Goal: Information Seeking & Learning: Check status

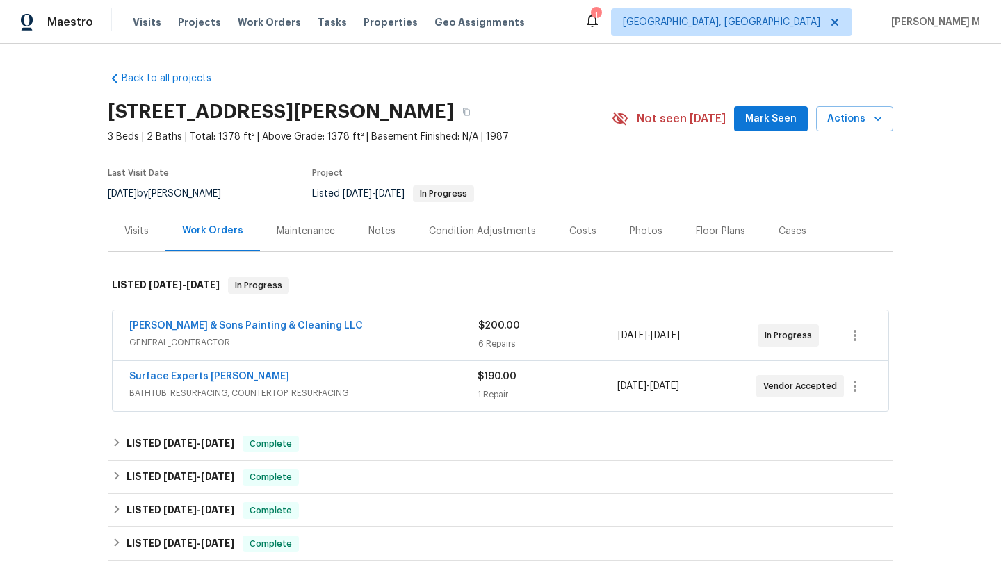
click at [142, 236] on div "Visits" at bounding box center [136, 231] width 24 height 14
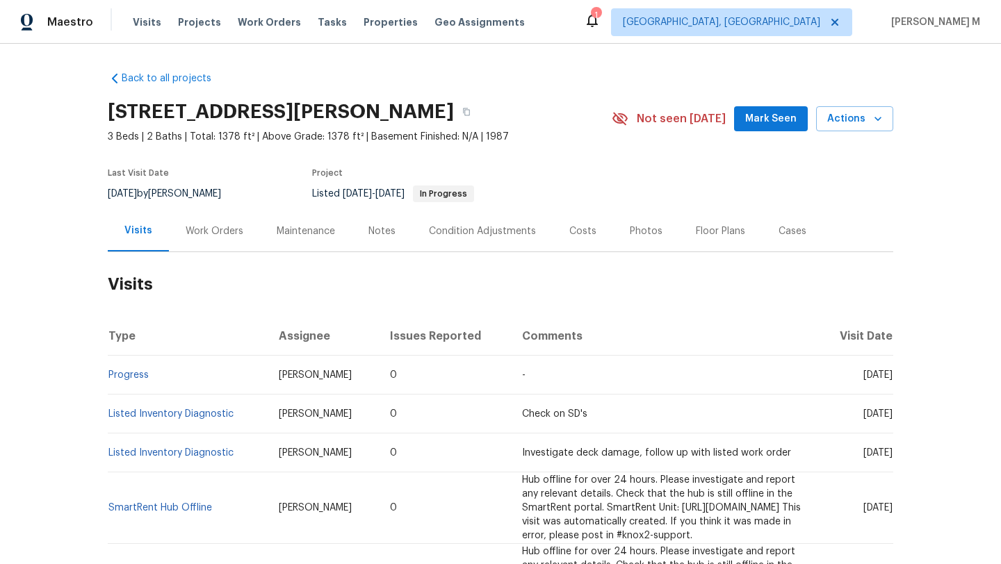
drag, startPoint x: 829, startPoint y: 375, endPoint x: 860, endPoint y: 376, distance: 30.6
click at [863, 376] on span "[DATE]" at bounding box center [877, 375] width 29 height 10
copy span "[DATE]"
click at [239, 245] on div "Work Orders" at bounding box center [214, 231] width 91 height 41
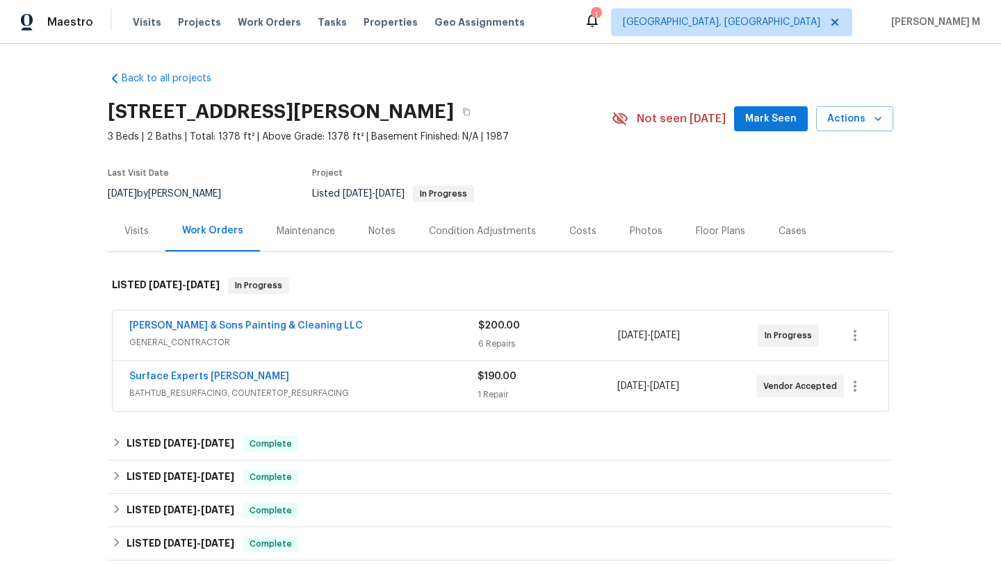
click at [311, 329] on div "[PERSON_NAME] & Sons Painting & Cleaning LLC" at bounding box center [303, 327] width 349 height 17
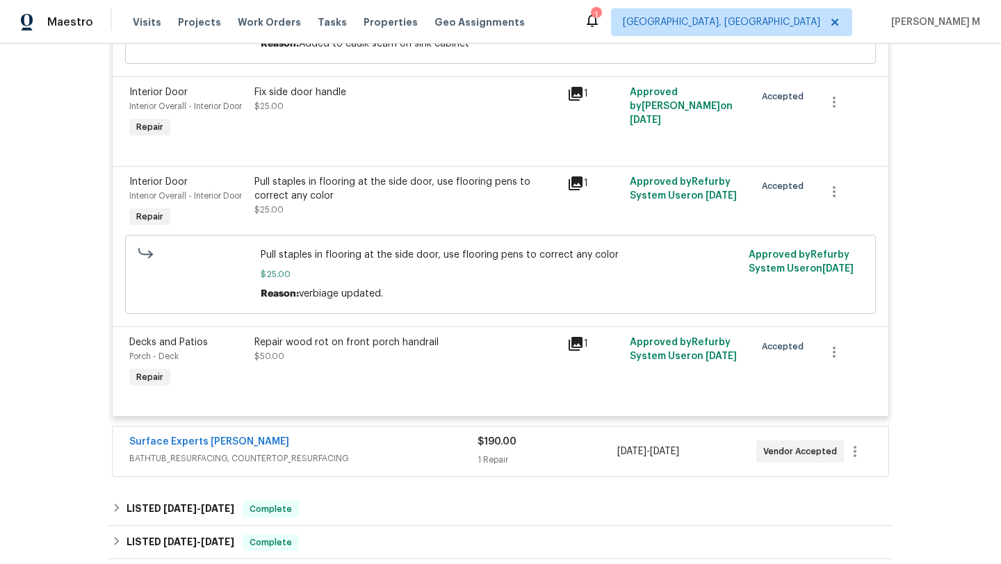
scroll to position [685, 0]
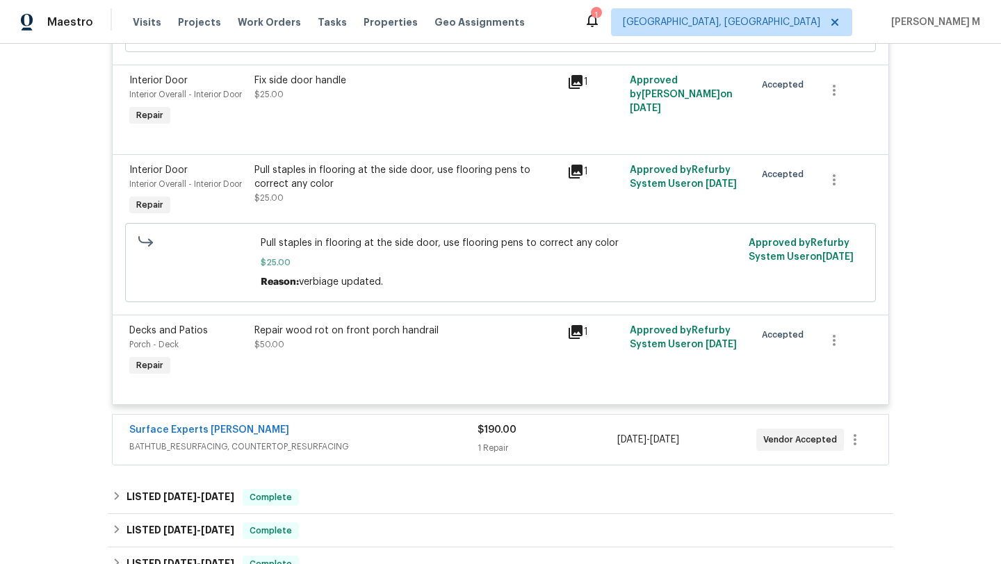
click at [448, 439] on div "Surface Experts [PERSON_NAME]" at bounding box center [303, 431] width 348 height 17
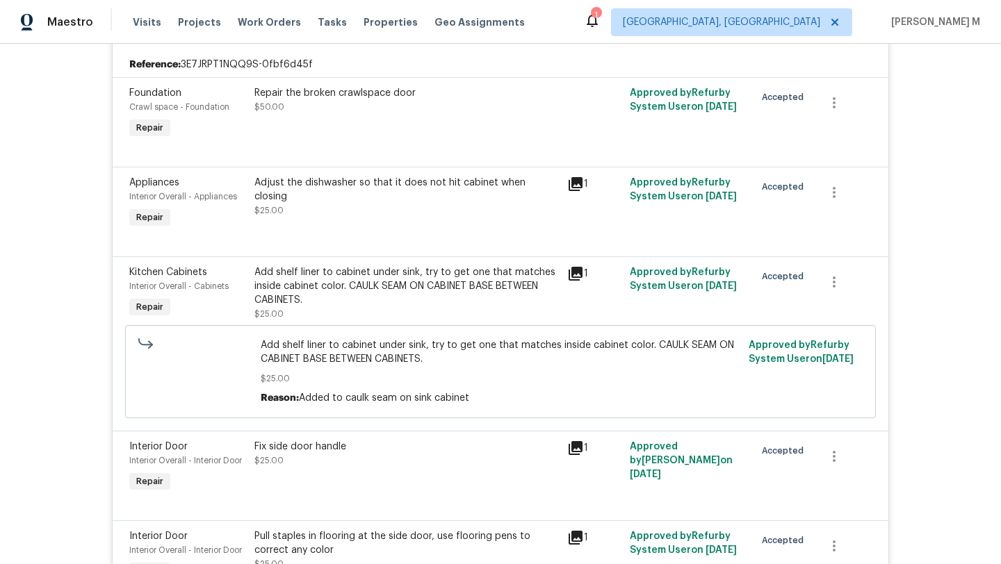
scroll to position [0, 0]
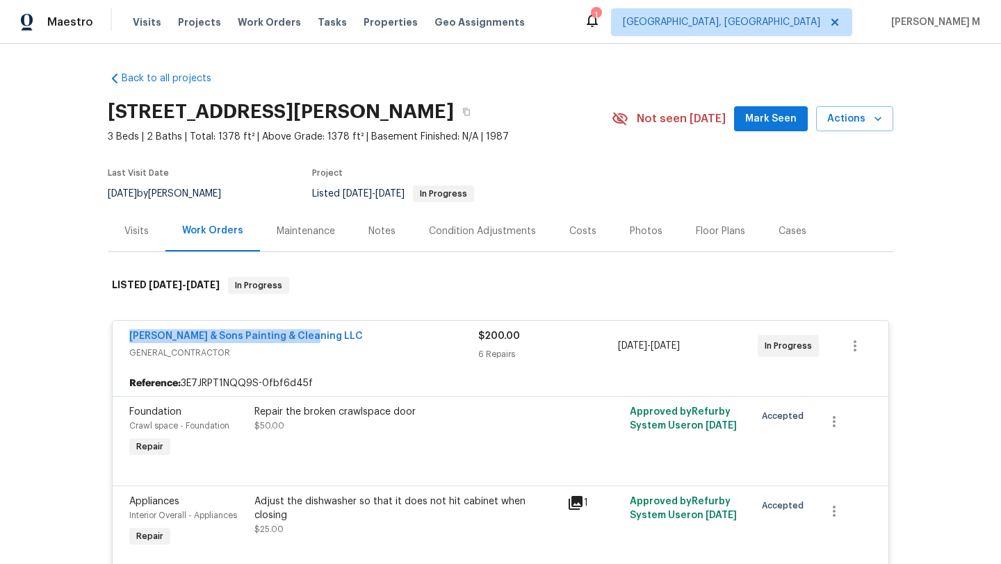
drag, startPoint x: 115, startPoint y: 336, endPoint x: 324, endPoint y: 336, distance: 209.8
click at [324, 336] on div "Hodge & Sons Painting & Cleaning LLC GENERAL_CONTRACTOR $200.00 6 Repairs 8/11/…" at bounding box center [500, 346] width 775 height 50
copy link "Hodge & Sons Painting & Cleaning LLC"
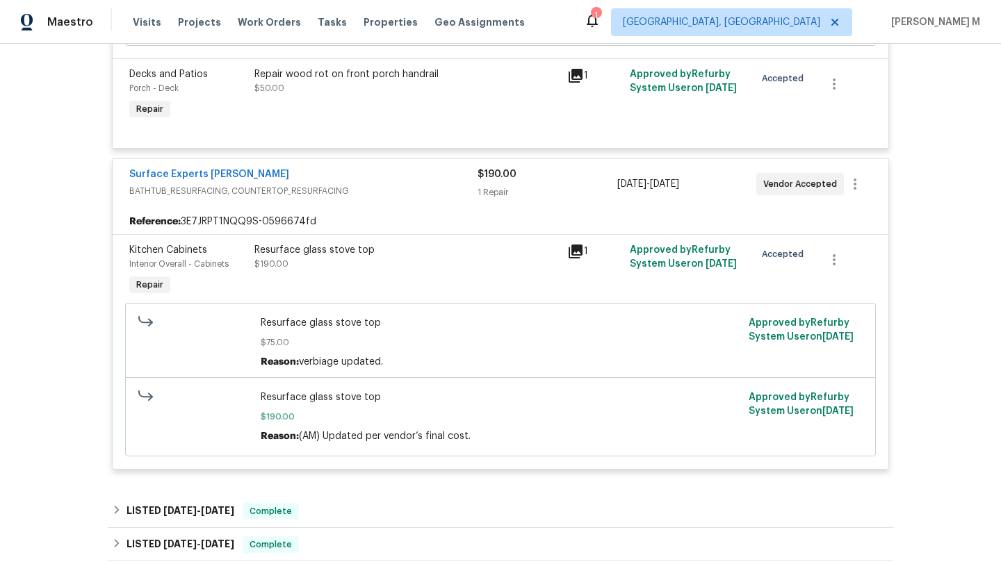
scroll to position [1095, 0]
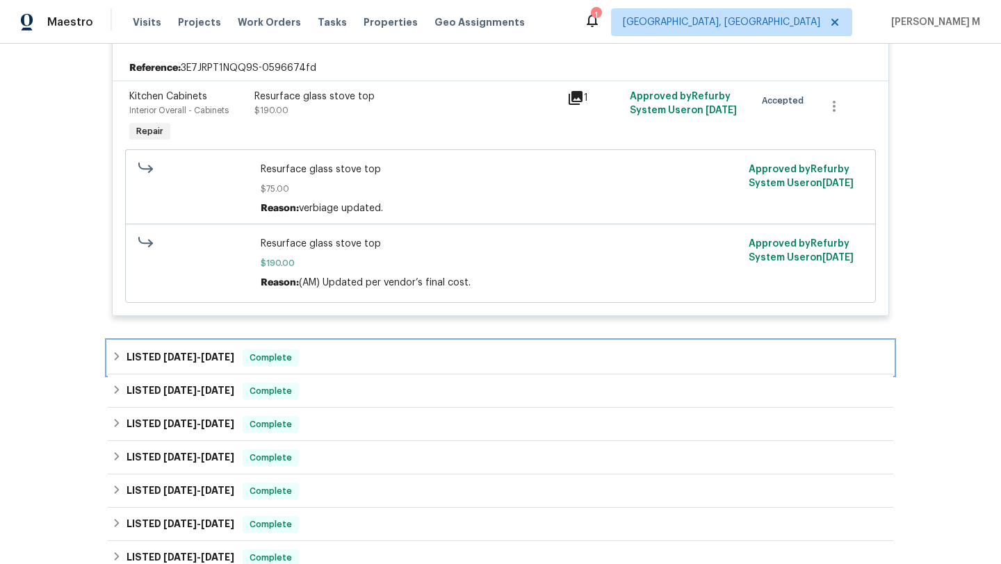
click at [377, 356] on div "LISTED 7/17/25 - 7/22/25 Complete" at bounding box center [500, 358] width 777 height 17
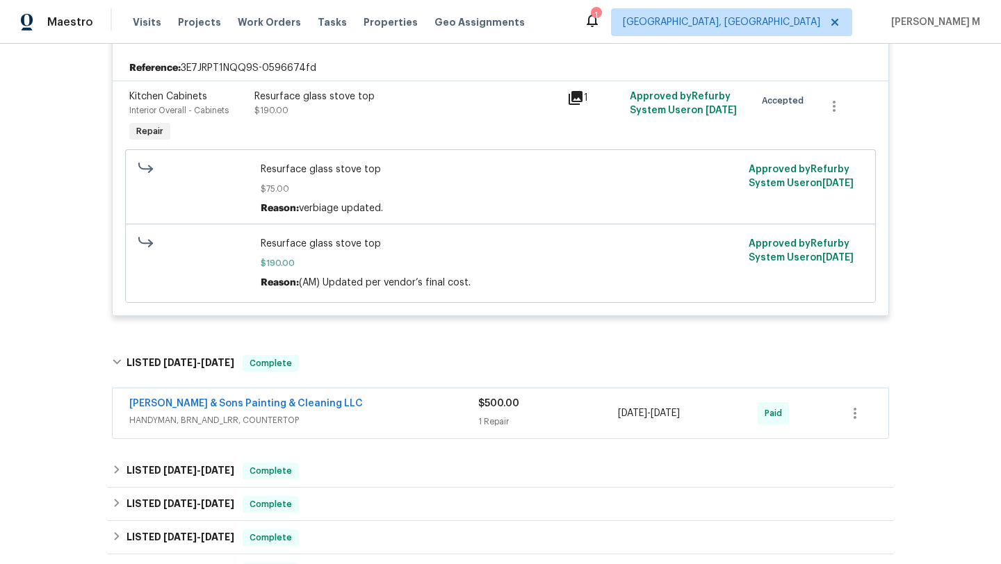
click at [365, 422] on span "HANDYMAN, BRN_AND_LRR, COUNTERTOP" at bounding box center [303, 420] width 349 height 14
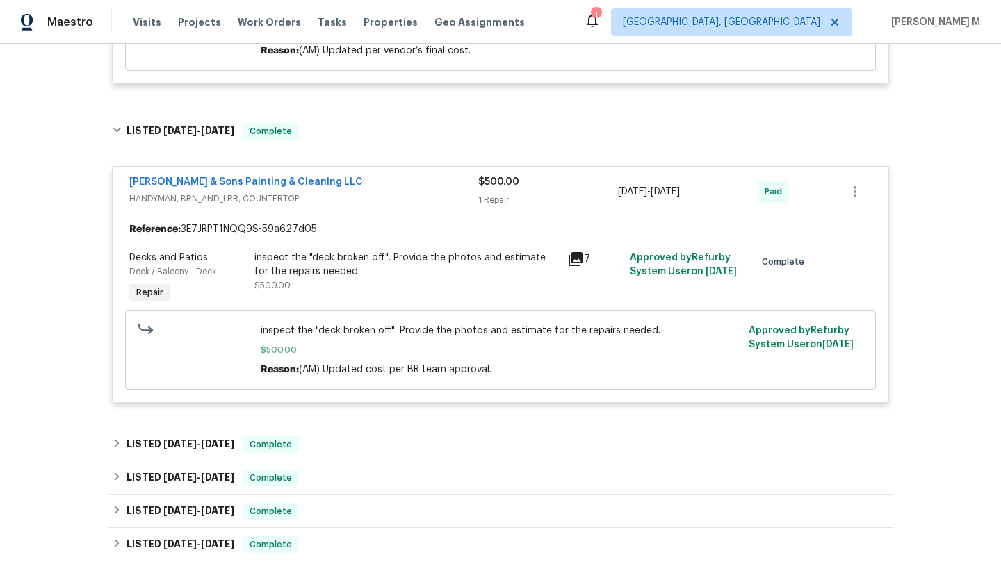
scroll to position [1358, 0]
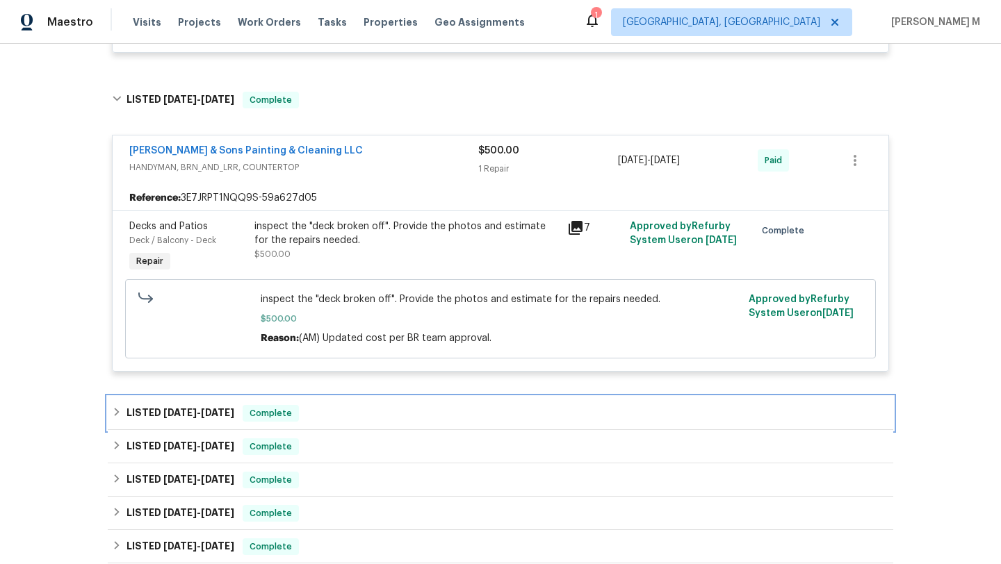
click at [429, 416] on div "LISTED 5/21/25 - 5/26/25 Complete" at bounding box center [500, 413] width 777 height 17
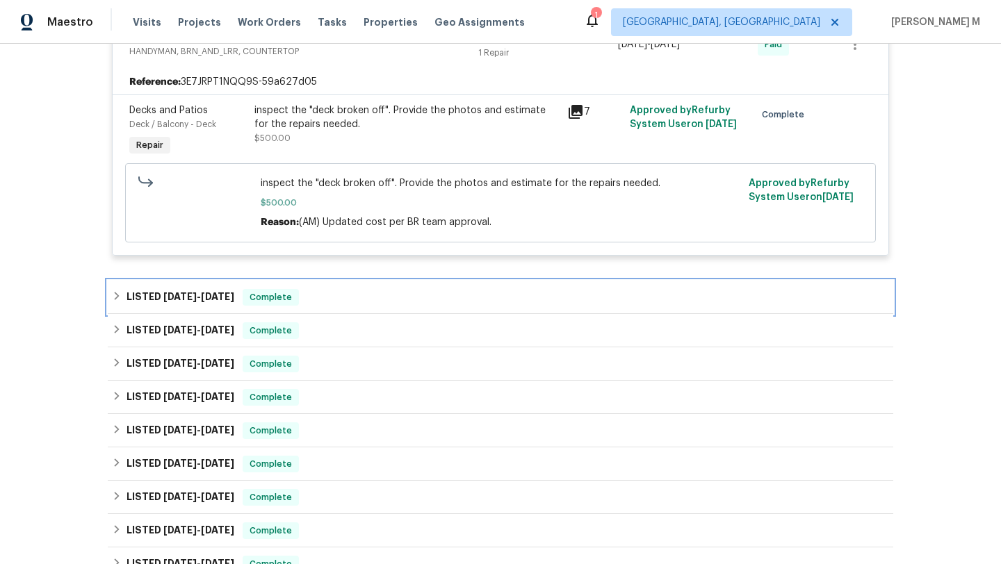
click at [444, 306] on div "LISTED 5/21/25 - 5/26/25 Complete" at bounding box center [500, 297] width 777 height 17
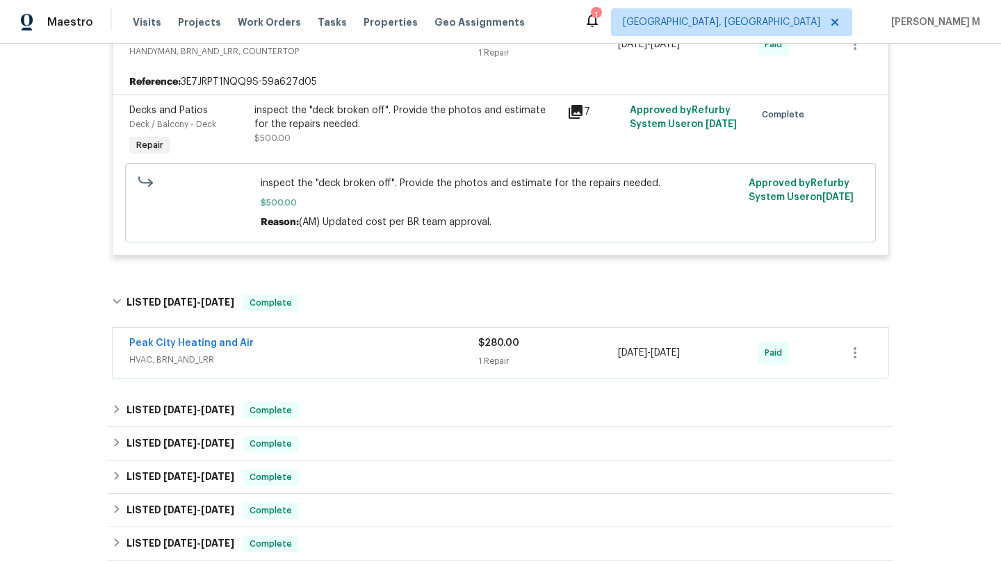
click at [422, 367] on span "HVAC, BRN_AND_LRR" at bounding box center [303, 360] width 349 height 14
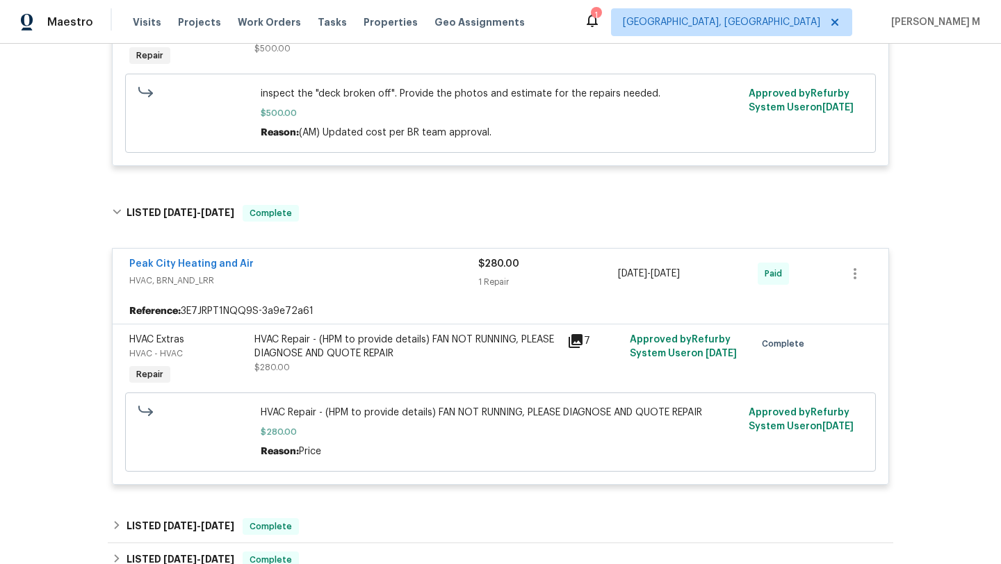
scroll to position [1563, 0]
drag, startPoint x: 127, startPoint y: 272, endPoint x: 253, endPoint y: 272, distance: 125.8
click at [254, 272] on div "Peak City Heating and Air HVAC, BRN_AND_LRR $280.00 1 Repair 5/21/2025 - 5/26/2…" at bounding box center [500, 275] width 775 height 50
copy link "Peak City Heating and Air"
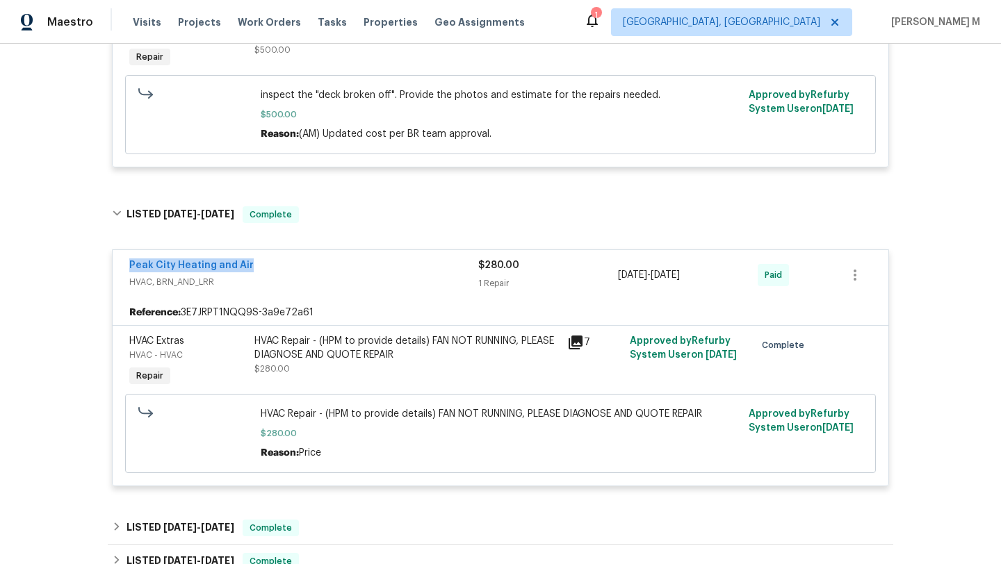
copy span "5/21/2025 - 5/26/202"
drag, startPoint x: 612, startPoint y: 283, endPoint x: 708, endPoint y: 278, distance: 96.0
click at [680, 278] on span "5/21/2025 - 5/26/2025" at bounding box center [649, 275] width 62 height 14
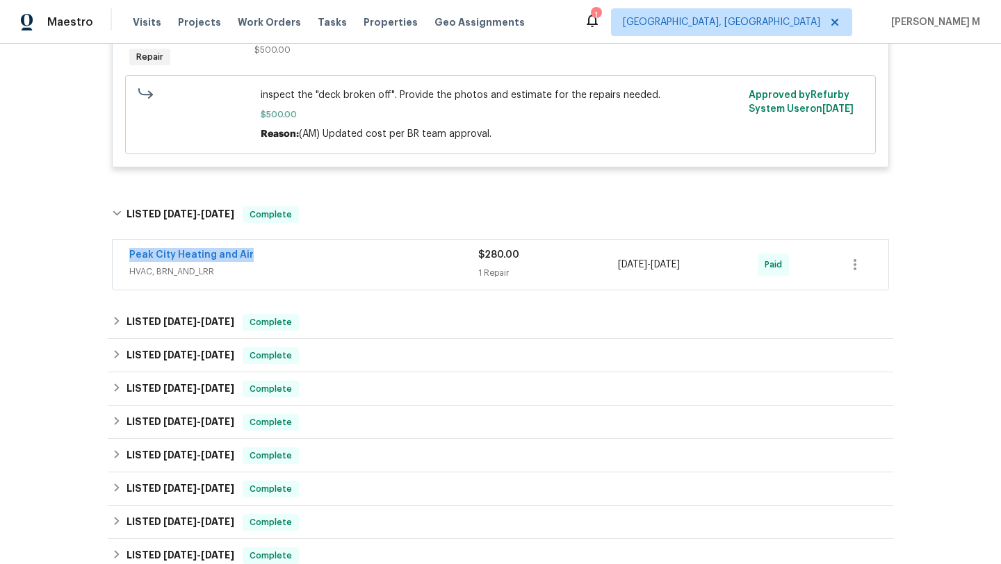
copy span "5/21/2025 - 5/26/2025"
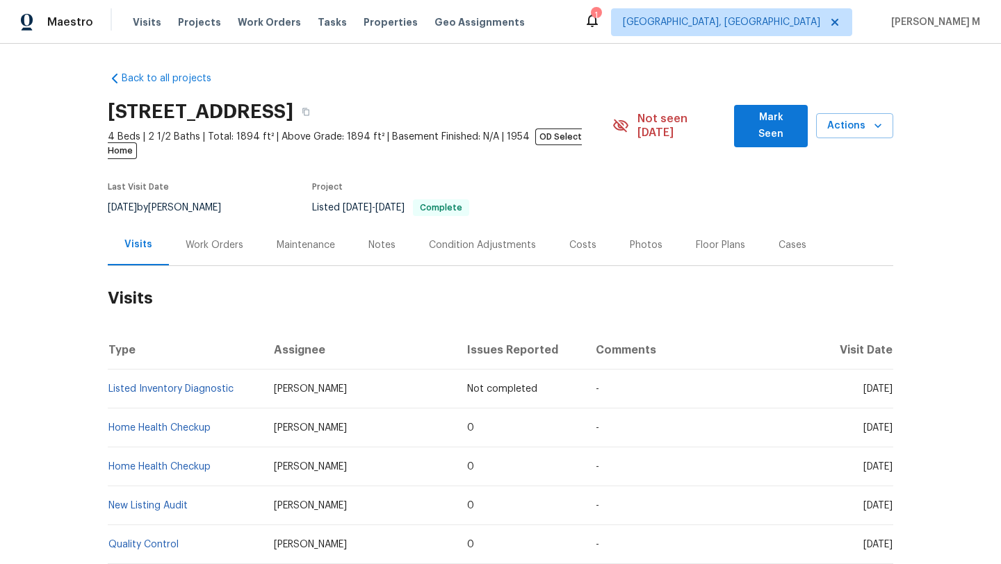
drag, startPoint x: 832, startPoint y: 375, endPoint x: 861, endPoint y: 378, distance: 29.3
click at [863, 384] on span "[DATE]" at bounding box center [877, 389] width 29 height 10
copy span "[DATE]"
click at [216, 240] on div "Work Orders" at bounding box center [214, 244] width 91 height 41
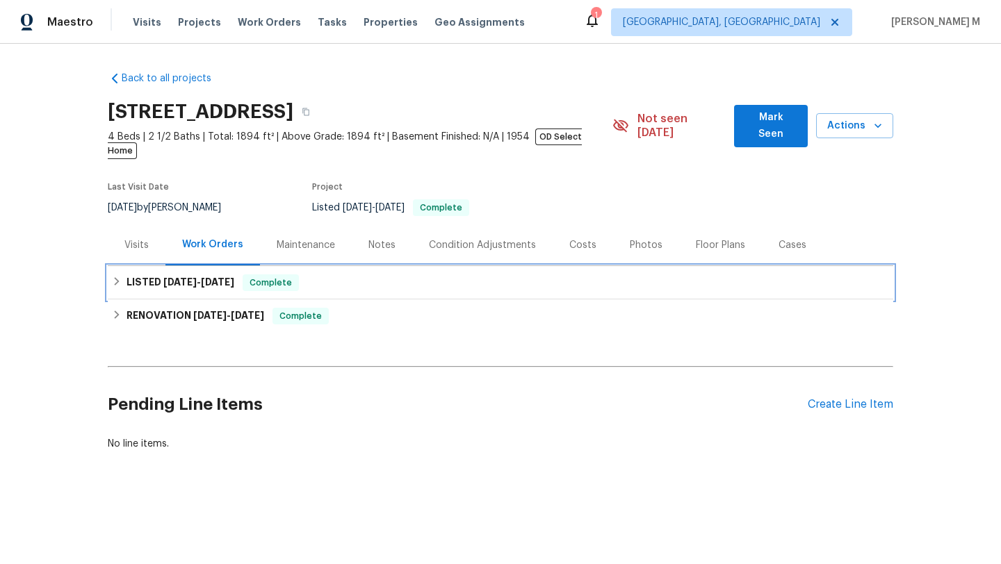
click at [197, 278] on div "LISTED [DATE] - [DATE] Complete" at bounding box center [500, 282] width 785 height 33
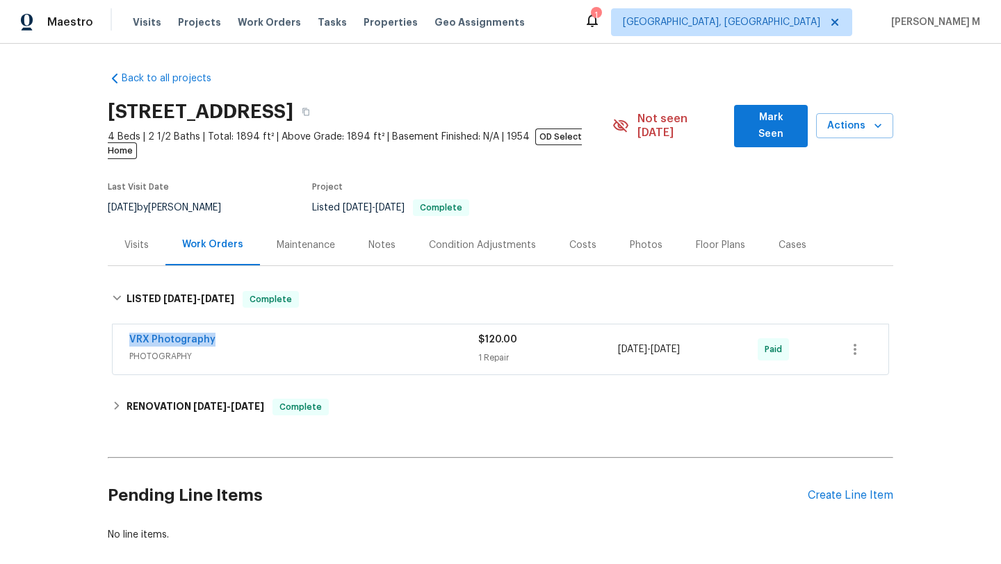
drag, startPoint x: 116, startPoint y: 324, endPoint x: 283, endPoint y: 324, distance: 166.8
click at [283, 324] on div "VRX Photography PHOTOGRAPHY $120.00 1 Repair [DATE] - [DATE] Paid" at bounding box center [500, 349] width 775 height 50
copy link "VRX Photography"
drag, startPoint x: 611, startPoint y: 336, endPoint x: 705, endPoint y: 336, distance: 93.1
click at [705, 336] on div "VRX Photography PHOTOGRAPHY $120.00 1 Repair [DATE] - [DATE] Paid" at bounding box center [483, 349] width 709 height 33
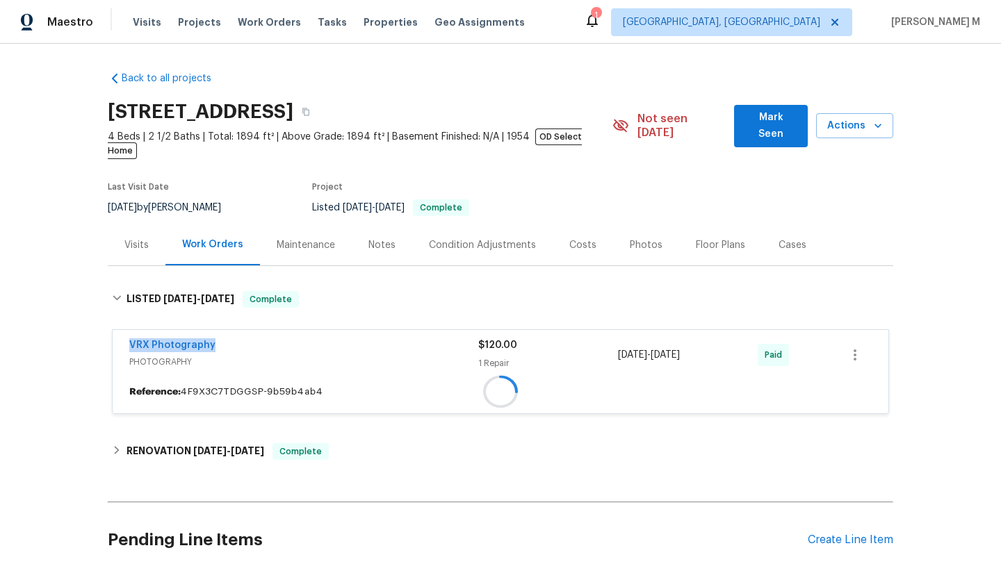
click at [705, 338] on div "[DATE] - [DATE]" at bounding box center [688, 354] width 140 height 33
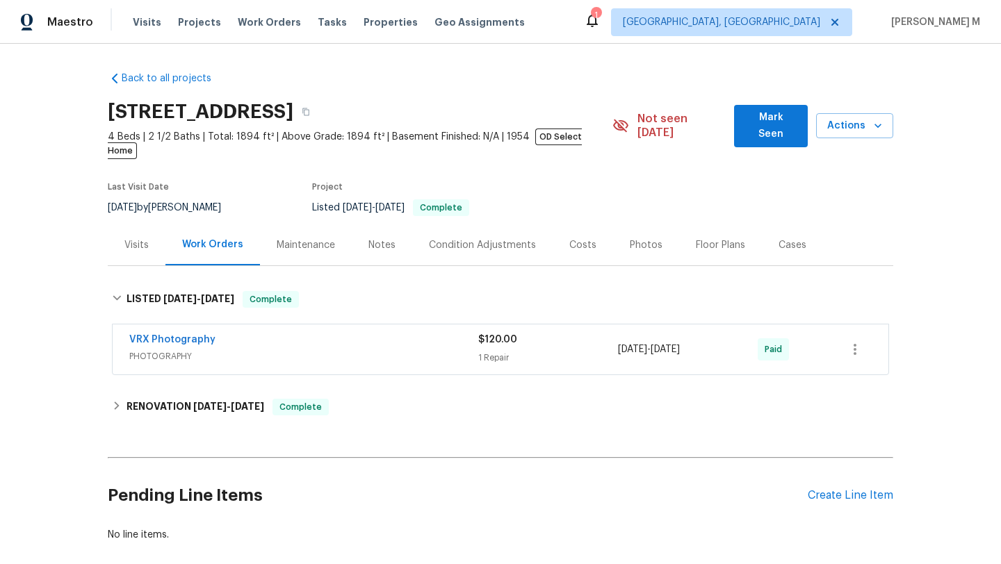
copy span "[DATE] - [DATE]"
drag, startPoint x: 612, startPoint y: 337, endPoint x: 708, endPoint y: 336, distance: 95.9
click at [680, 343] on span "[DATE] - [DATE]" at bounding box center [649, 350] width 62 height 14
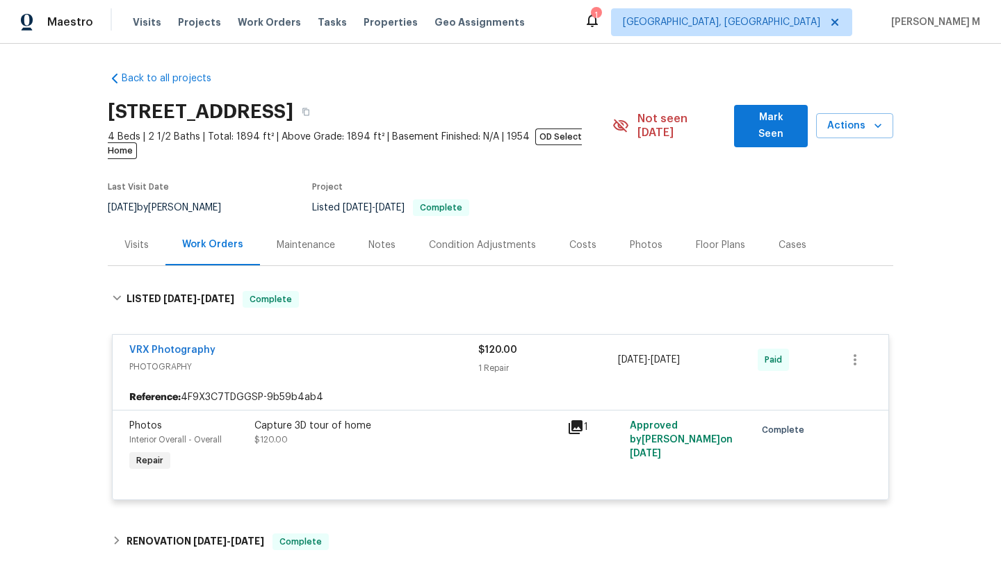
click at [134, 238] on div "Visits" at bounding box center [136, 245] width 24 height 14
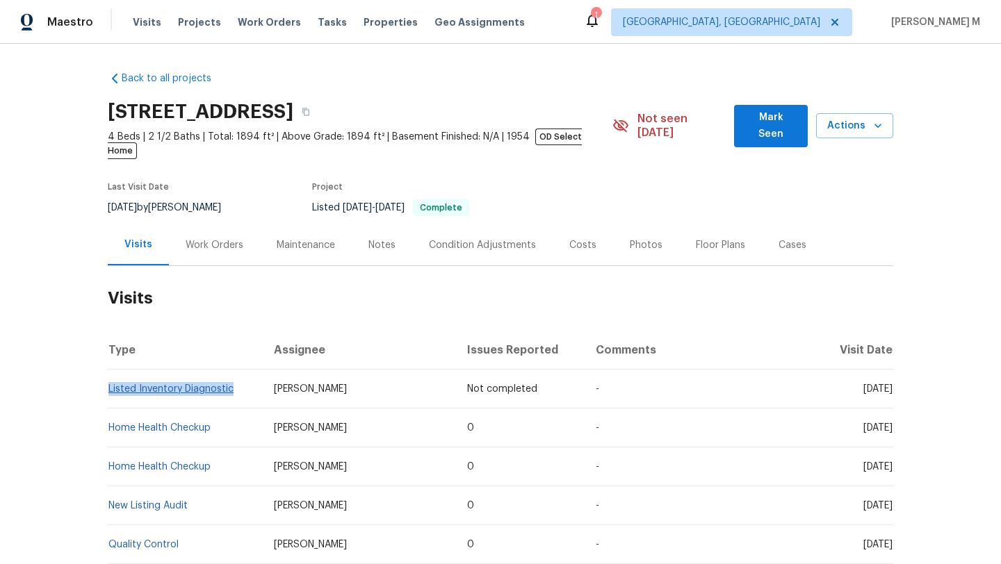
drag, startPoint x: 236, startPoint y: 379, endPoint x: 104, endPoint y: 377, distance: 132.1
click at [108, 377] on td "Listed Inventory Diagnostic" at bounding box center [185, 389] width 155 height 39
copy link "Listed Inventory Diagnostic"
